Goal: Information Seeking & Learning: Check status

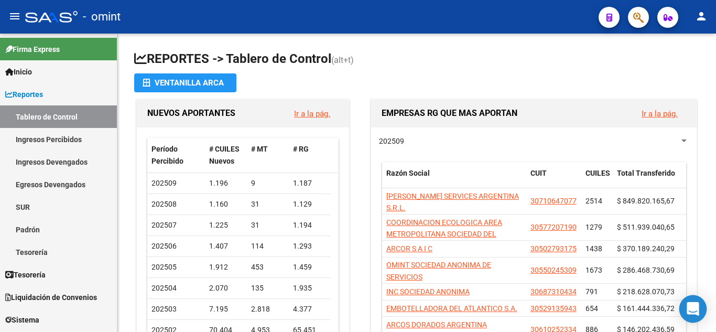
click at [691, 305] on icon "Open Intercom Messenger" at bounding box center [693, 309] width 12 height 14
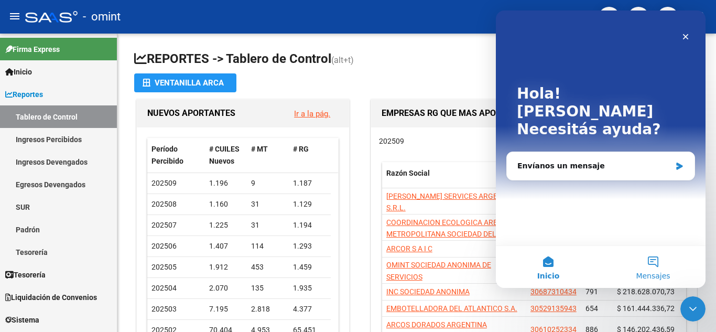
click at [655, 263] on button "Mensajes" at bounding box center [653, 267] width 105 height 42
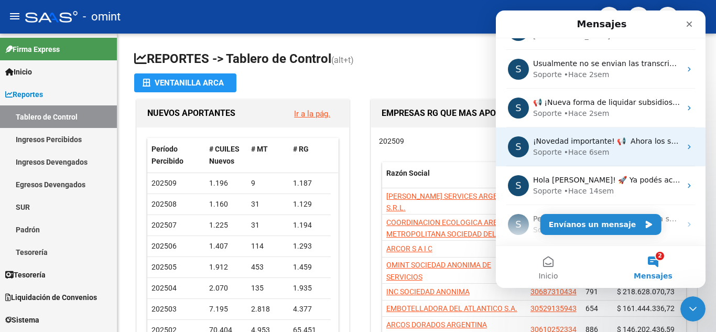
scroll to position [184, 0]
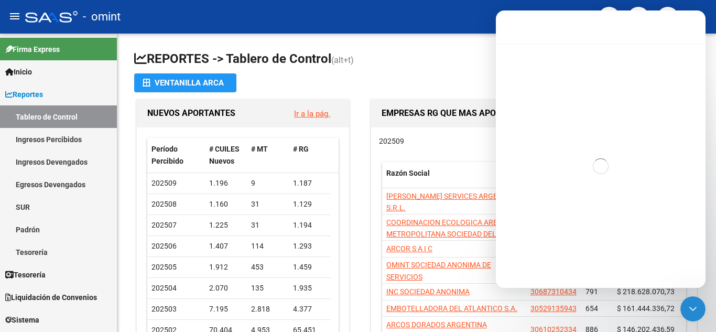
scroll to position [142, 0]
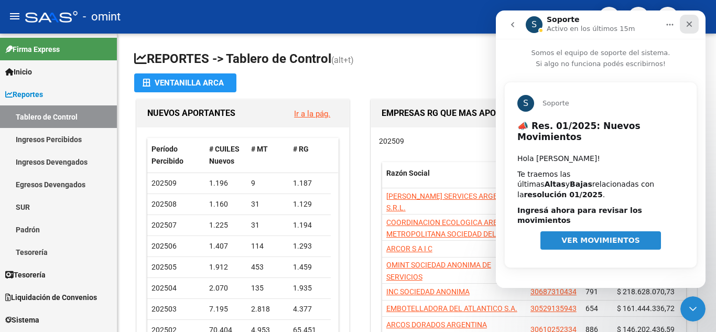
click at [690, 24] on icon "Cerrar" at bounding box center [690, 24] width 6 height 6
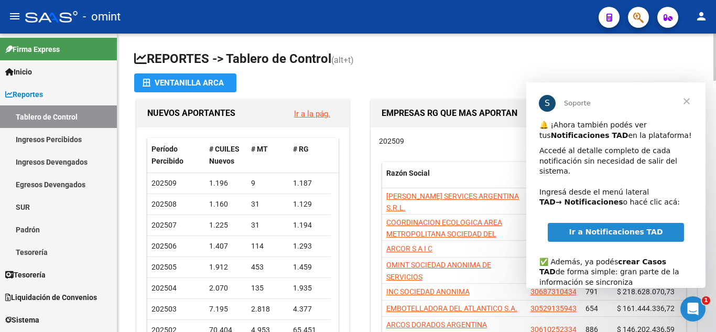
scroll to position [0, 0]
click at [688, 303] on icon "Abrir Intercom Messenger" at bounding box center [691, 307] width 17 height 17
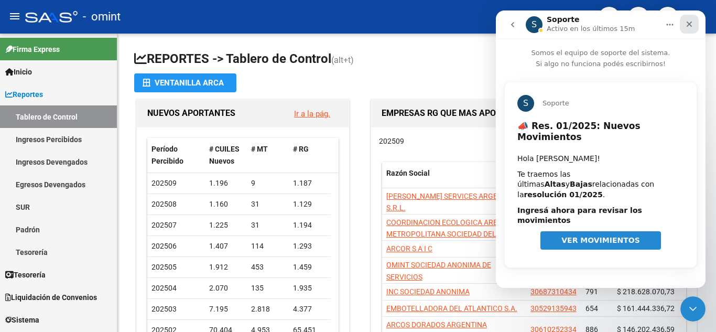
click at [693, 25] on icon "Cerrar" at bounding box center [689, 24] width 8 height 8
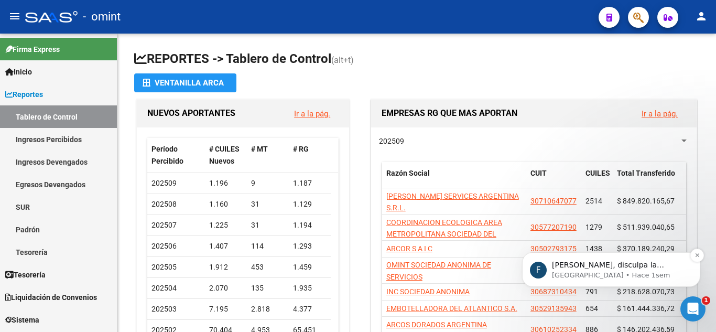
click at [655, 265] on p "[PERSON_NAME], disculpa la demora. Lo estan revisando desde sistemas" at bounding box center [619, 265] width 135 height 10
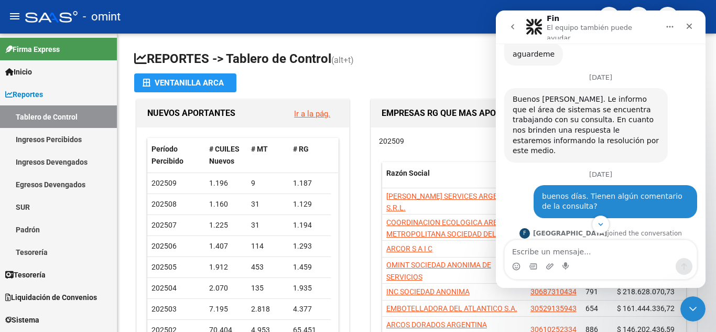
scroll to position [345, 0]
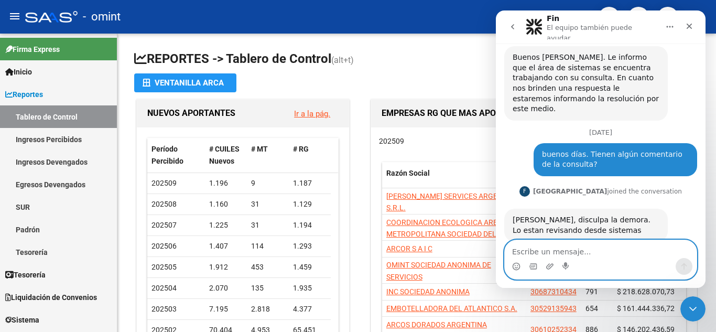
click at [542, 252] on textarea "Escribe un mensaje..." at bounding box center [601, 249] width 192 height 18
type textarea "A"
type textarea "Hola [PERSON_NAME], buen dia"
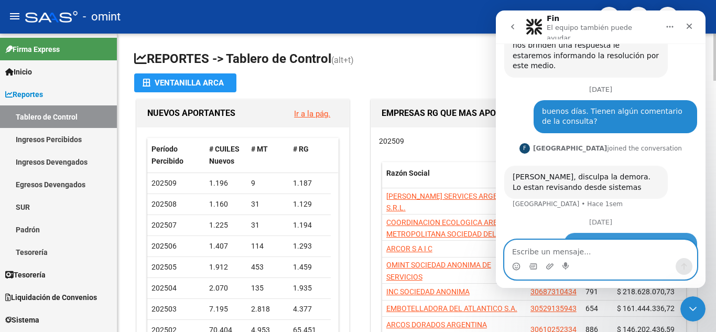
scroll to position [391, 0]
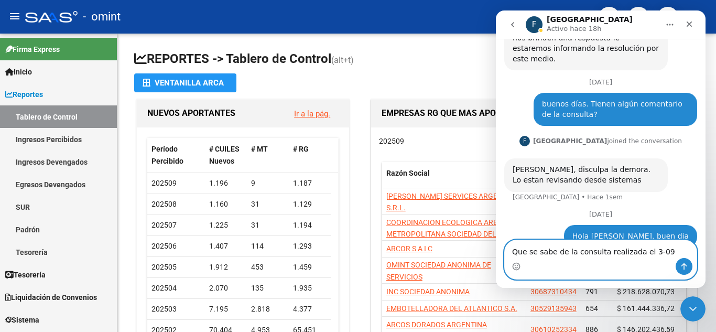
click at [658, 247] on textarea "Que se sabe de la consulta realizada el 3-09" at bounding box center [601, 249] width 192 height 18
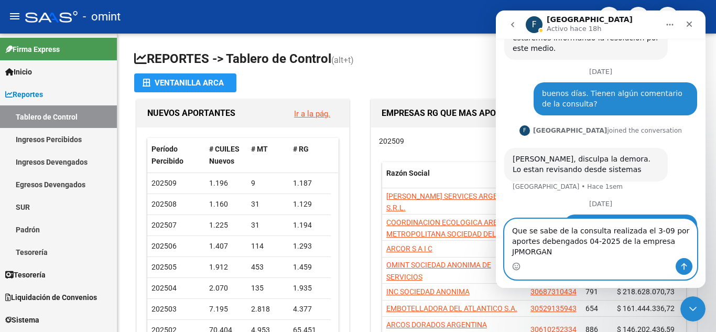
scroll to position [412, 0]
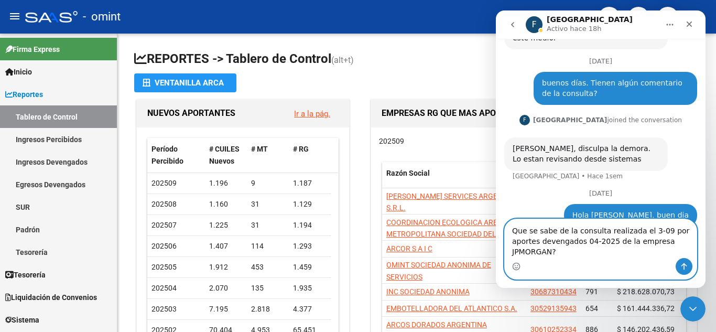
type textarea "Que se sabe de la consulta realizada el 3-09 por aportes devengados 04-2025 de …"
click at [683, 268] on icon "Enviar un mensaje…" at bounding box center [684, 266] width 8 height 8
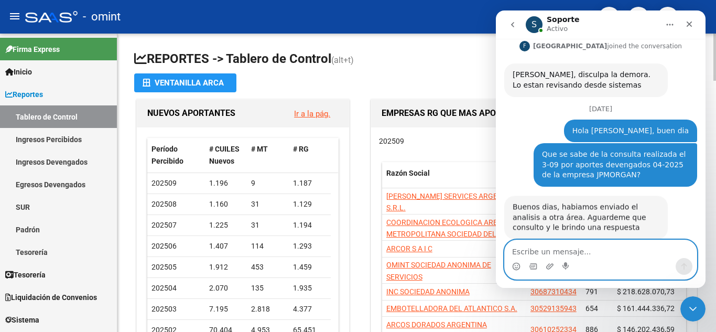
scroll to position [487, 0]
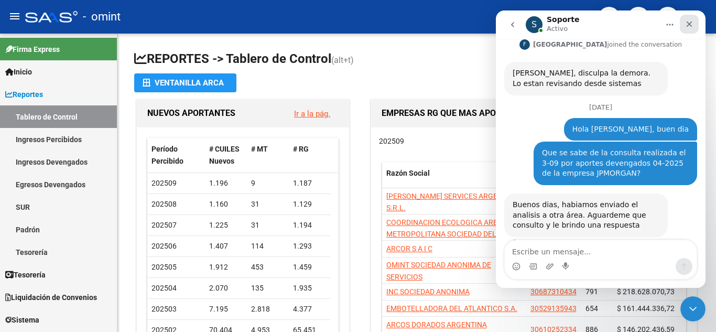
click at [693, 20] on icon "Cerrar" at bounding box center [689, 24] width 8 height 8
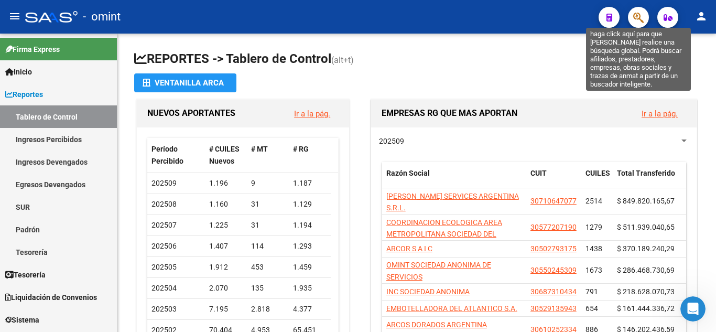
click at [636, 18] on icon "button" at bounding box center [638, 18] width 10 height 12
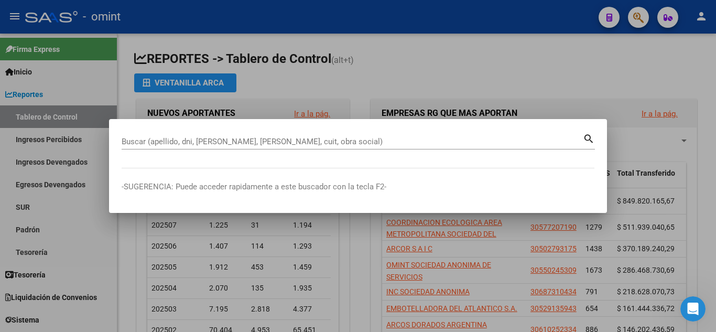
click at [210, 153] on div "Buscar (apellido, dni, [PERSON_NAME], nro traspaso, cuit, obra social) search" at bounding box center [358, 146] width 473 height 28
click at [188, 159] on div "Buscar (apellido, dni, [PERSON_NAME], nro traspaso, cuit, obra social) search" at bounding box center [358, 146] width 473 height 28
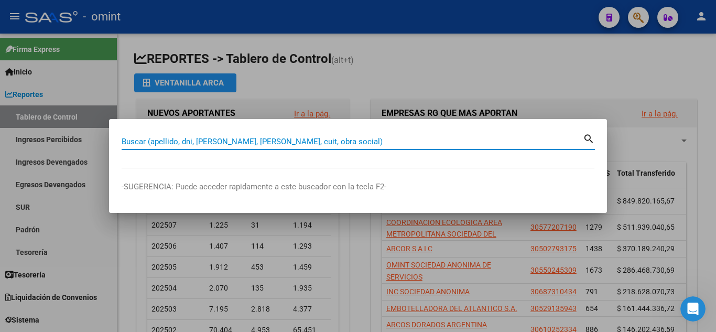
click at [166, 141] on input "Buscar (apellido, dni, [PERSON_NAME], [PERSON_NAME], cuit, obra social)" at bounding box center [352, 141] width 461 height 9
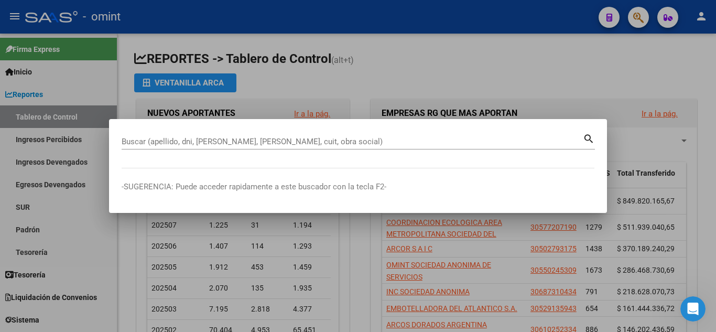
click at [405, 296] on div at bounding box center [358, 166] width 716 height 332
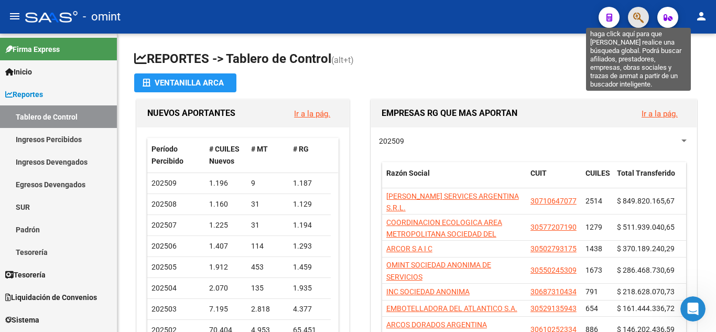
click at [643, 13] on icon "button" at bounding box center [638, 18] width 10 height 12
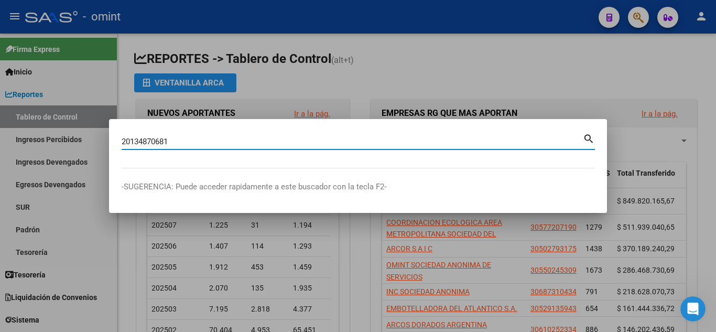
type input "20134870681"
click at [589, 141] on mat-icon "search" at bounding box center [589, 138] width 12 height 13
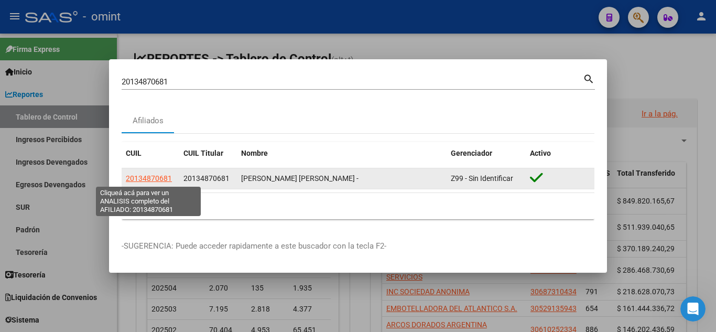
click at [156, 177] on span "20134870681" at bounding box center [149, 178] width 46 height 8
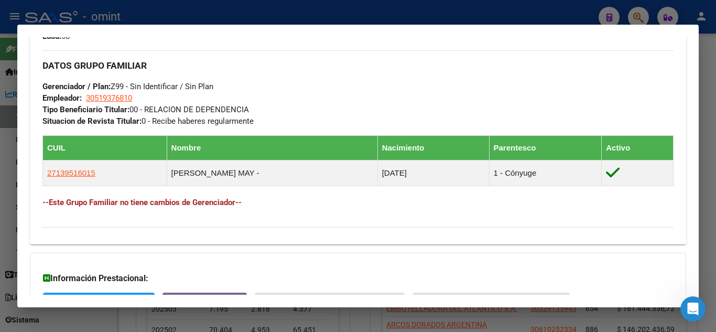
scroll to position [604, 0]
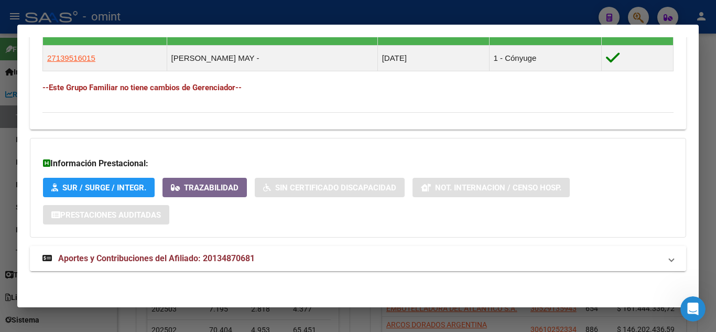
click at [108, 258] on span "Aportes y Contribuciones del Afiliado: 20134870681" at bounding box center [156, 258] width 197 height 10
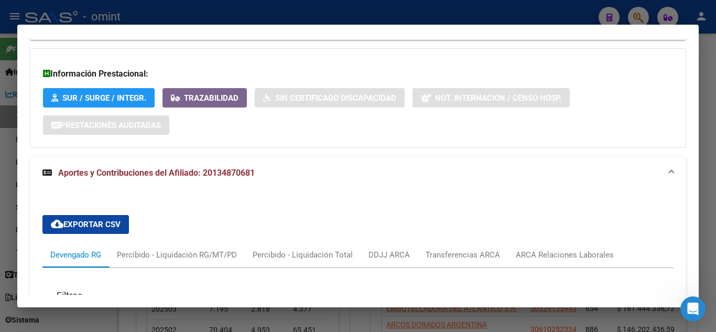
scroll to position [676, 0]
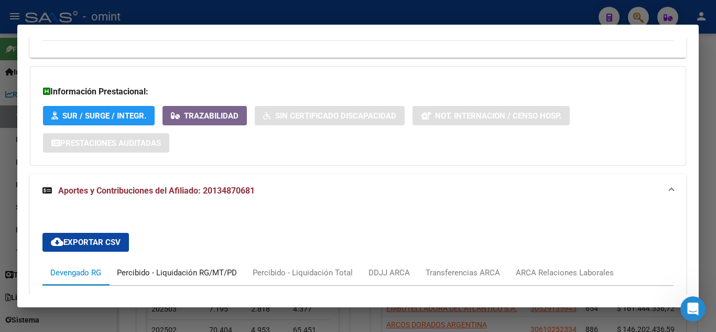
click at [165, 273] on div "Percibido - Liquidación RG/MT/PD" at bounding box center [177, 273] width 120 height 12
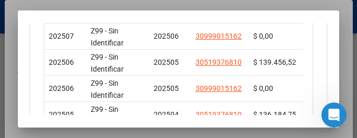
scroll to position [681, 0]
